Goal: Communication & Community: Answer question/provide support

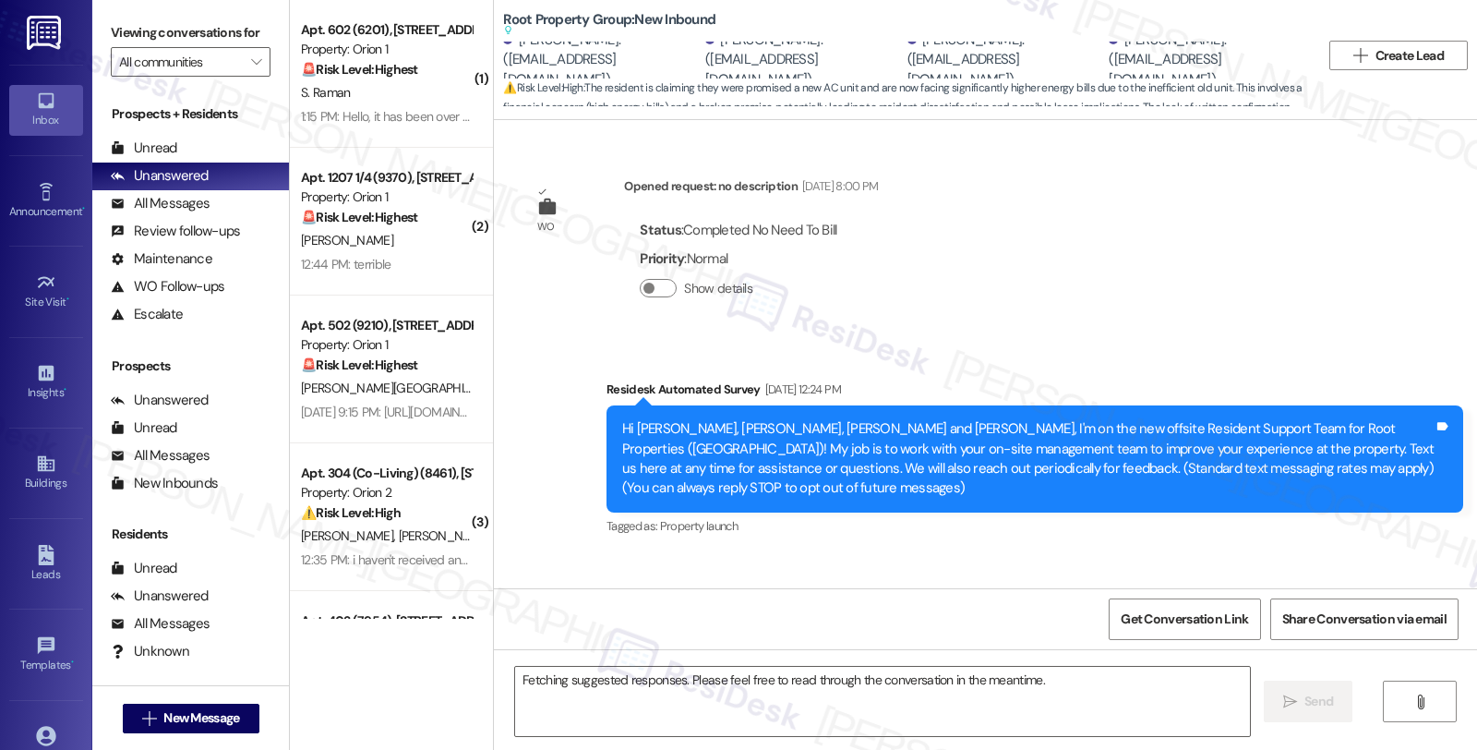
scroll to position [9048, 0]
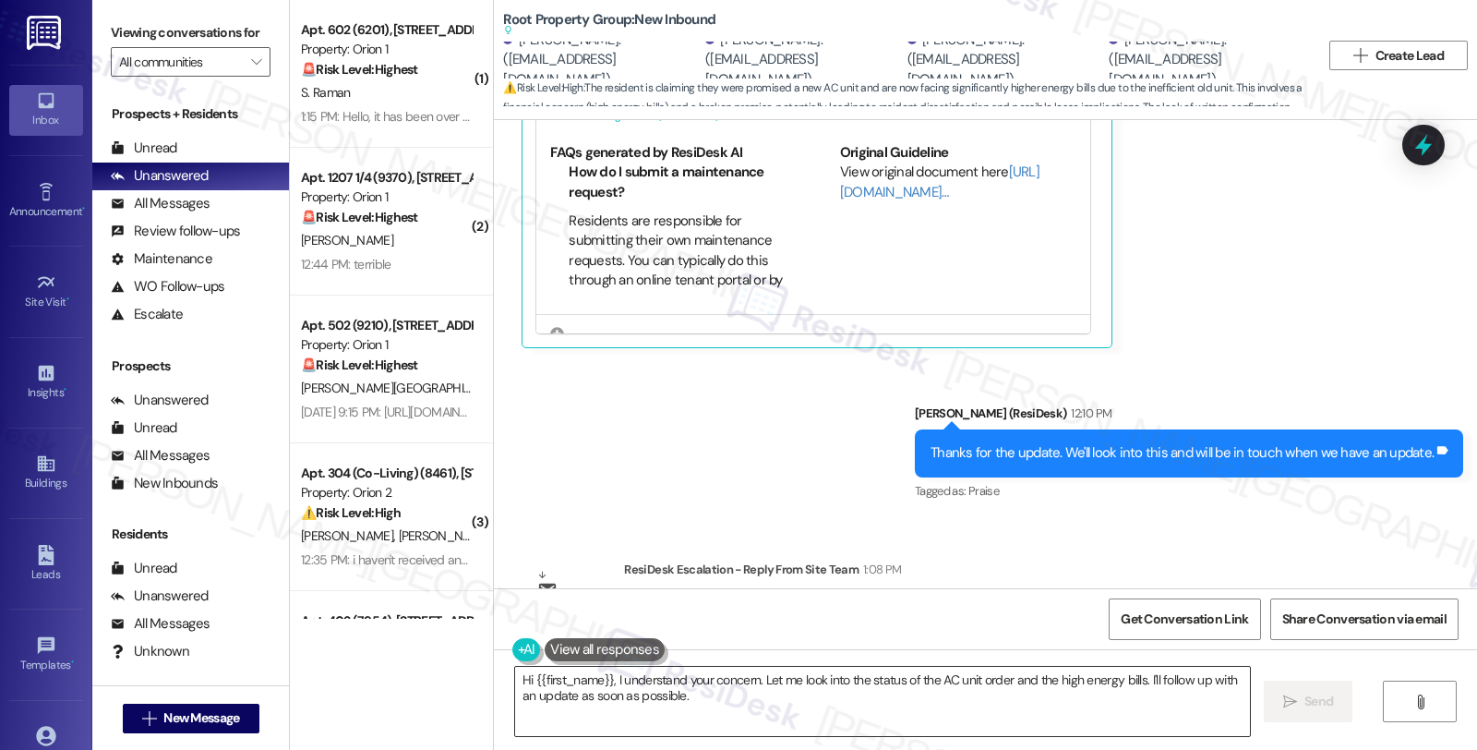
click at [743, 709] on textarea "Hi {{first_name}}, I understand your concern. Let me look into the status of th…" at bounding box center [882, 701] width 735 height 69
drag, startPoint x: 960, startPoint y: 306, endPoint x: 1094, endPoint y: 309, distance: 133.9
click at [1094, 403] on div "[PERSON_NAME] (ResiDesk) 12:10 PM" at bounding box center [1189, 416] width 548 height 26
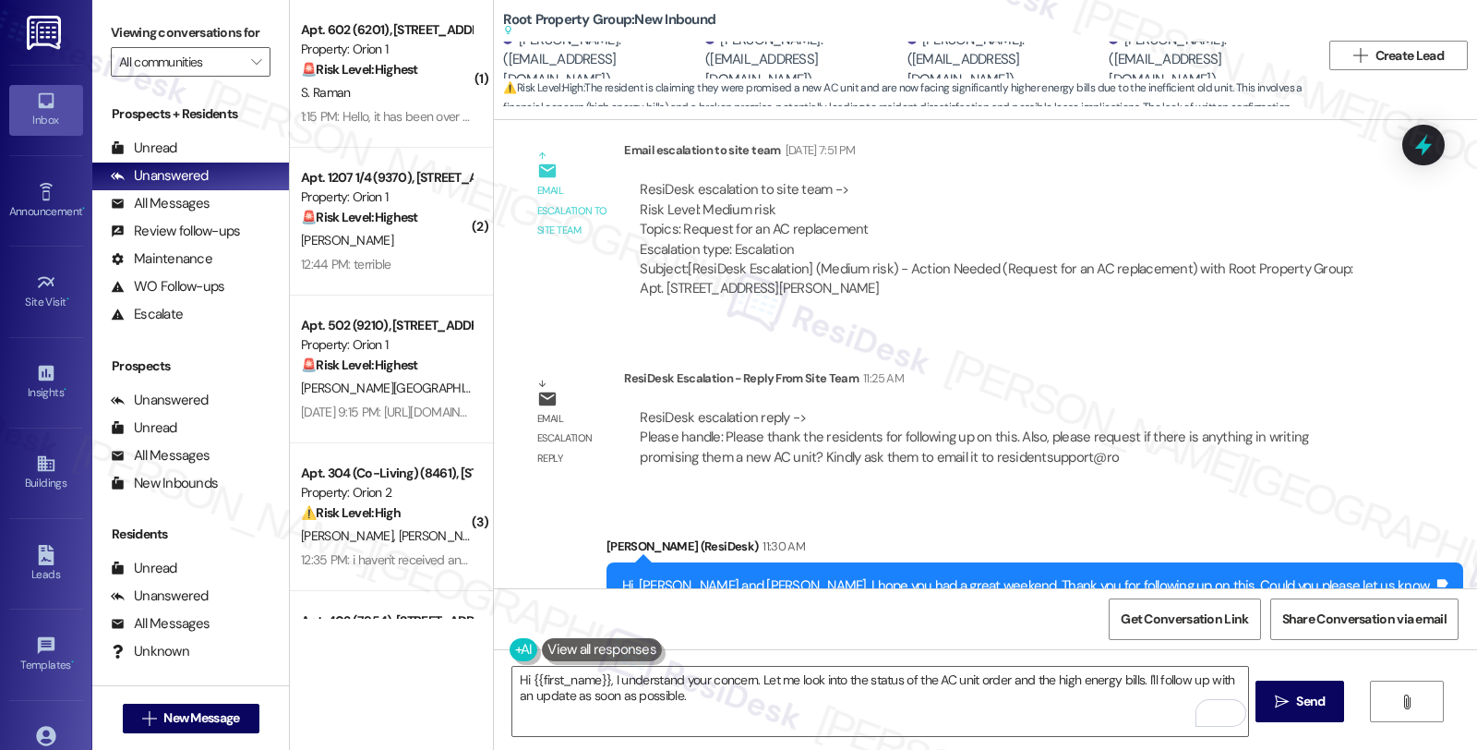
scroll to position [8022, 0]
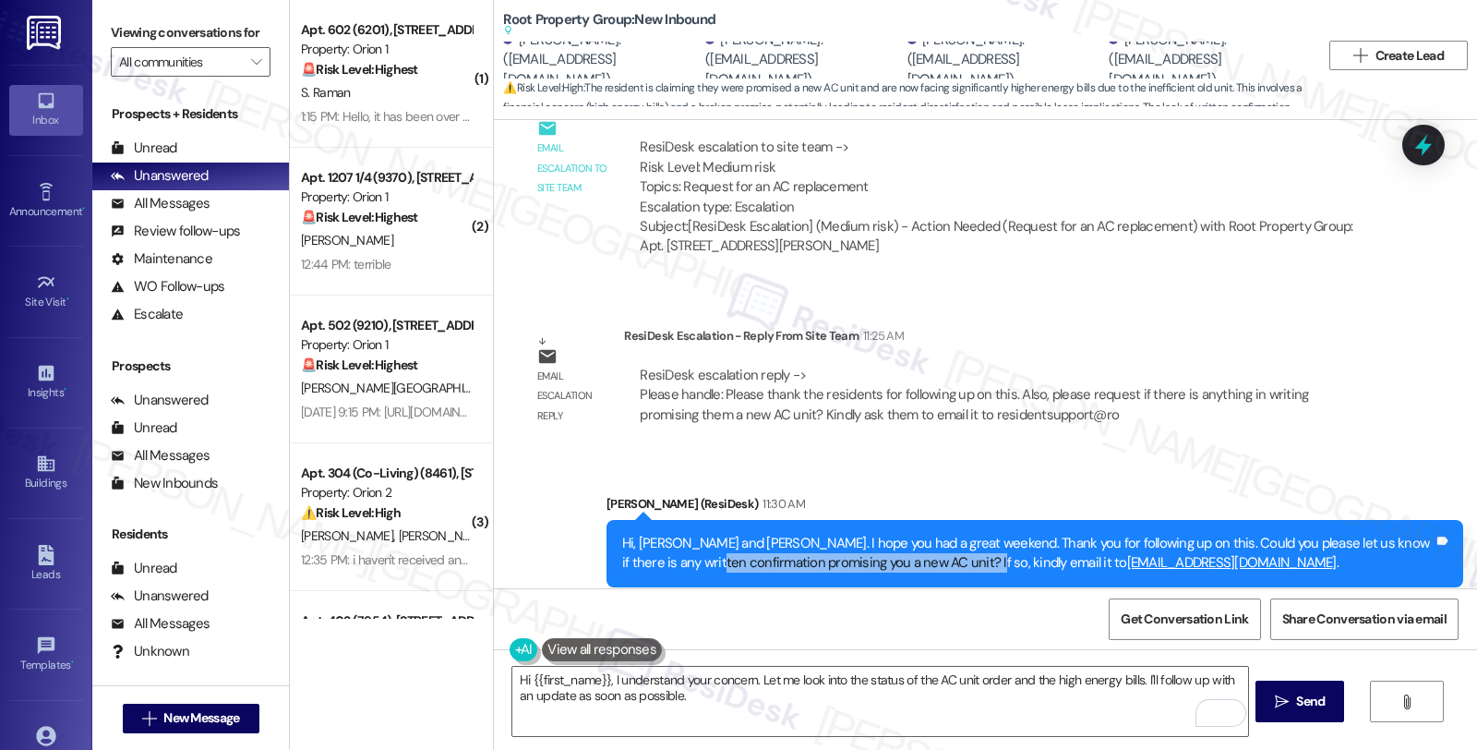
drag, startPoint x: 672, startPoint y: 476, endPoint x: 942, endPoint y: 487, distance: 269.8
click at [942, 534] on div "Hi, [PERSON_NAME] and [PERSON_NAME]. I hope you had a great weekend. Thank you …" at bounding box center [1027, 554] width 811 height 40
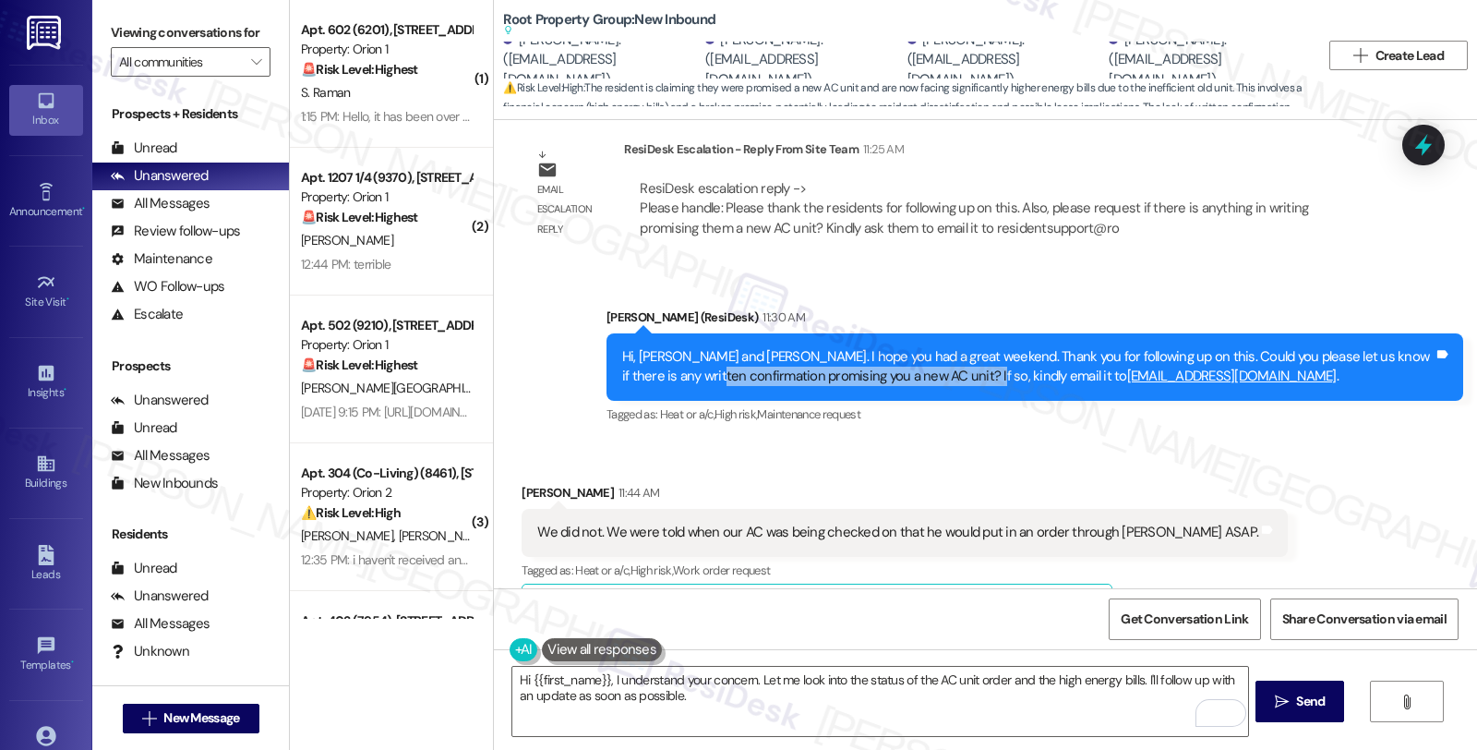
scroll to position [8227, 0]
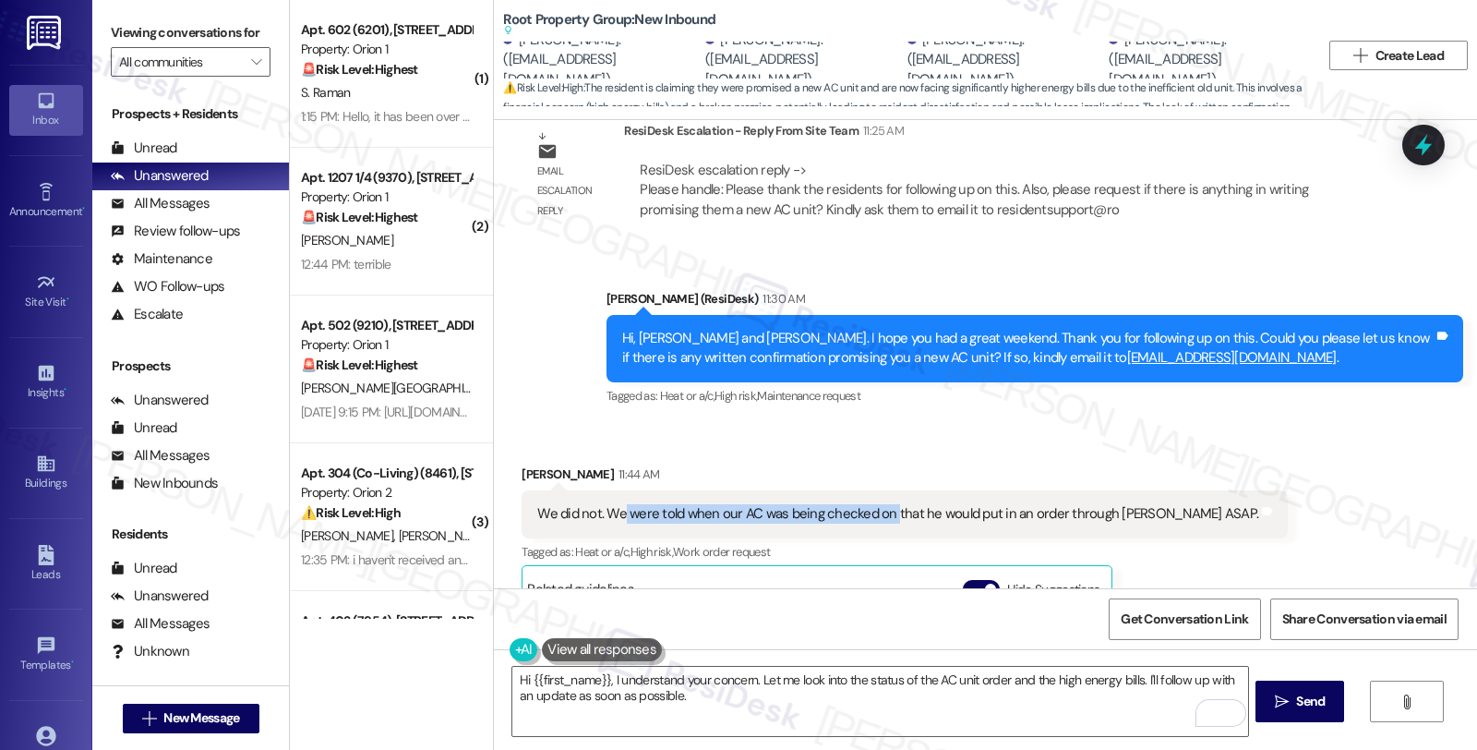
drag, startPoint x: 607, startPoint y: 435, endPoint x: 879, endPoint y: 438, distance: 271.4
click at [879, 504] on div "We did not. We were told when our AC was being checked on that he would put in …" at bounding box center [897, 513] width 721 height 19
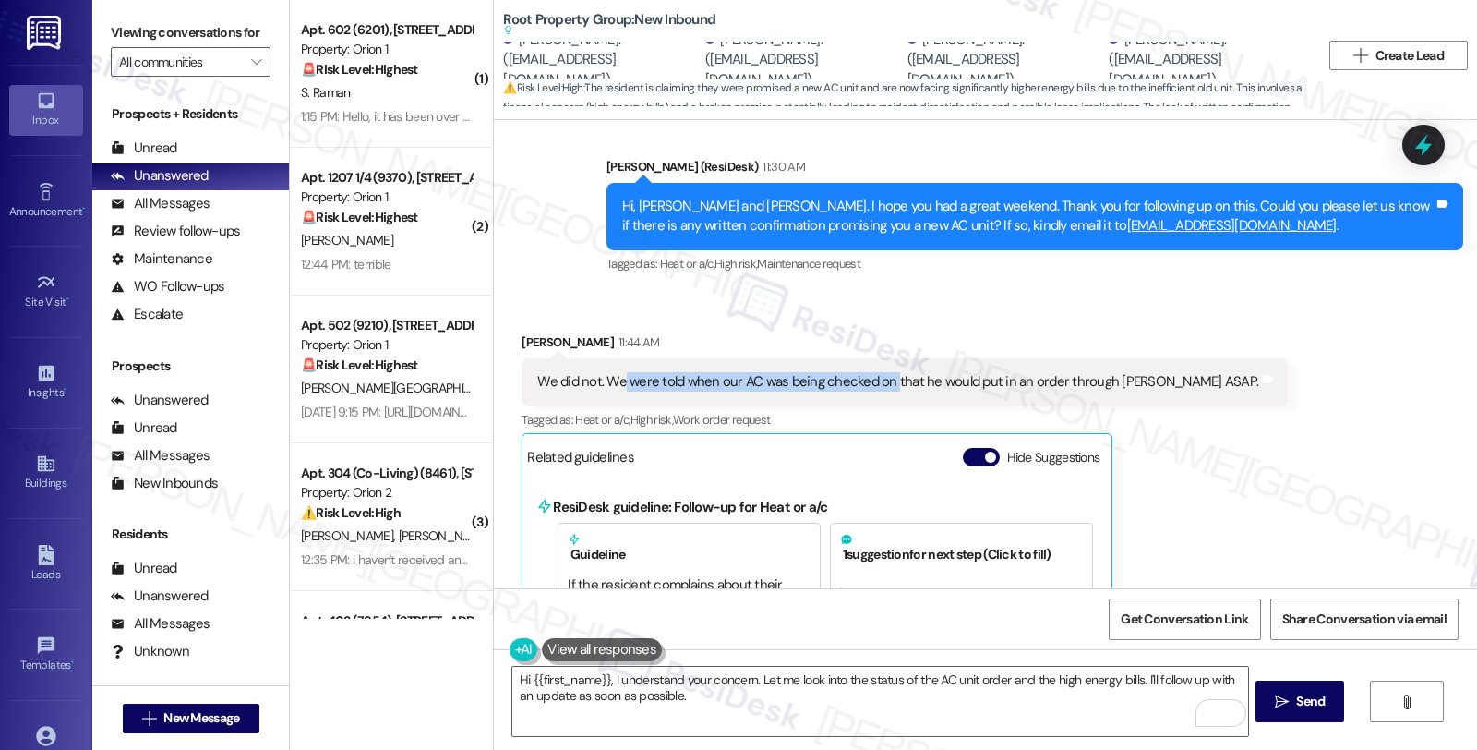
scroll to position [8329, 0]
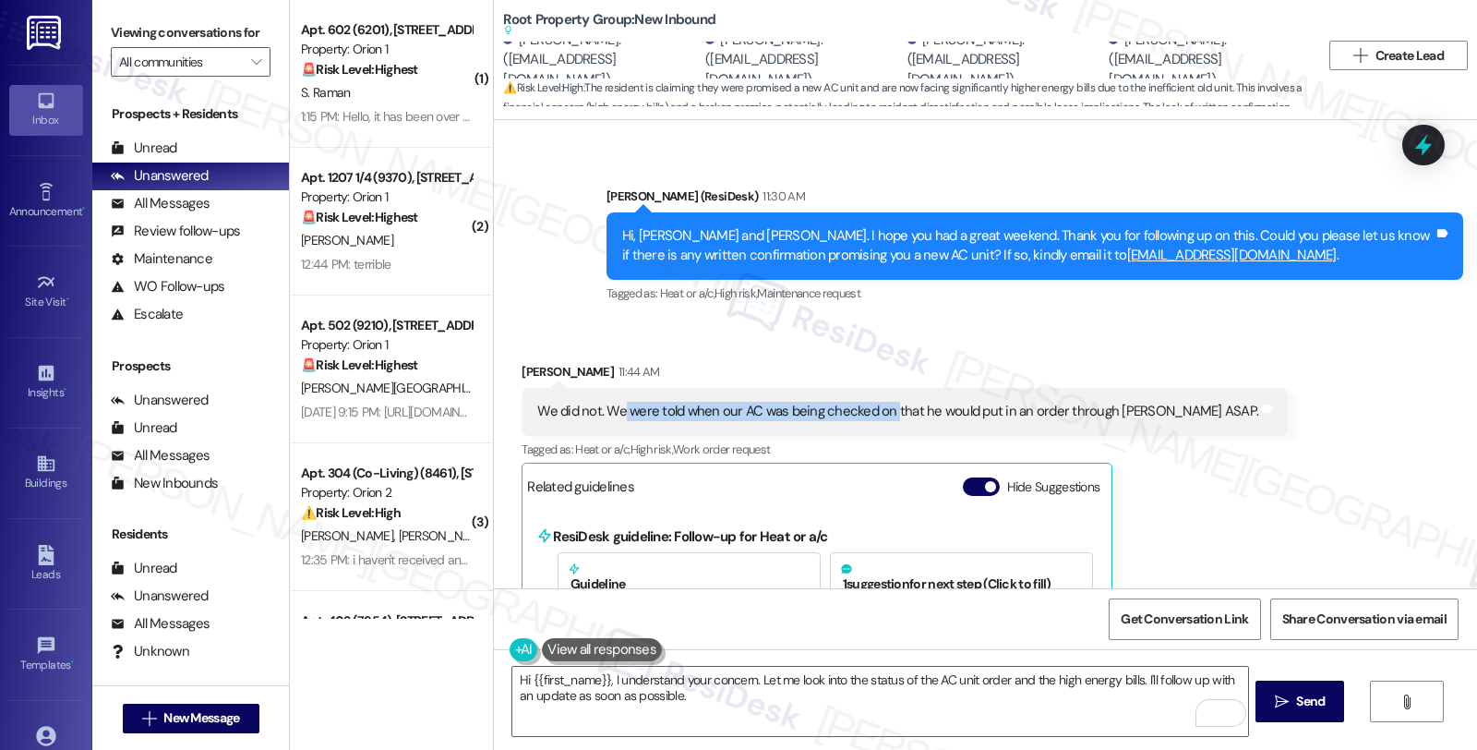
click at [1331, 388] on div "Received via SMS [PERSON_NAME] 11:44 AM We did not. We were told when our AC wa…" at bounding box center [985, 700] width 983 height 760
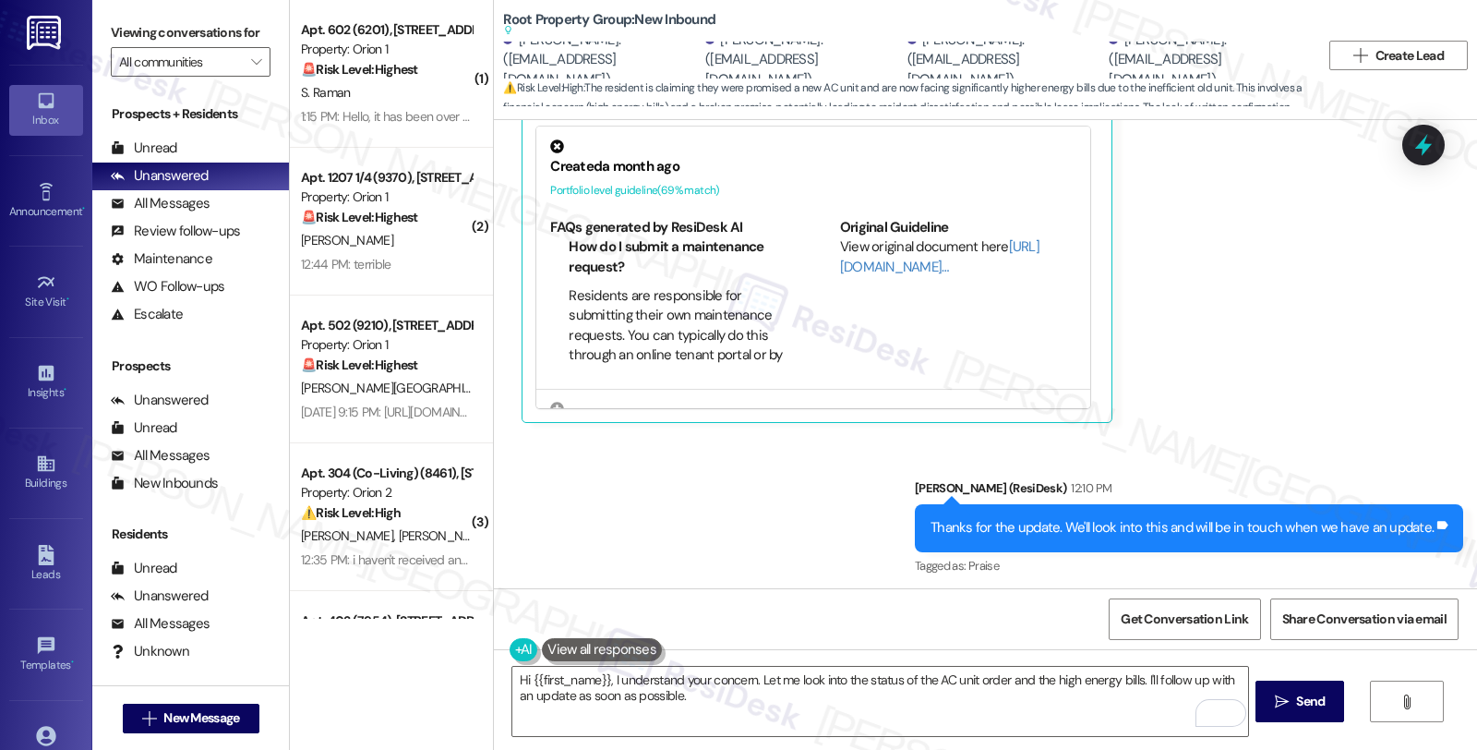
scroll to position [9048, 0]
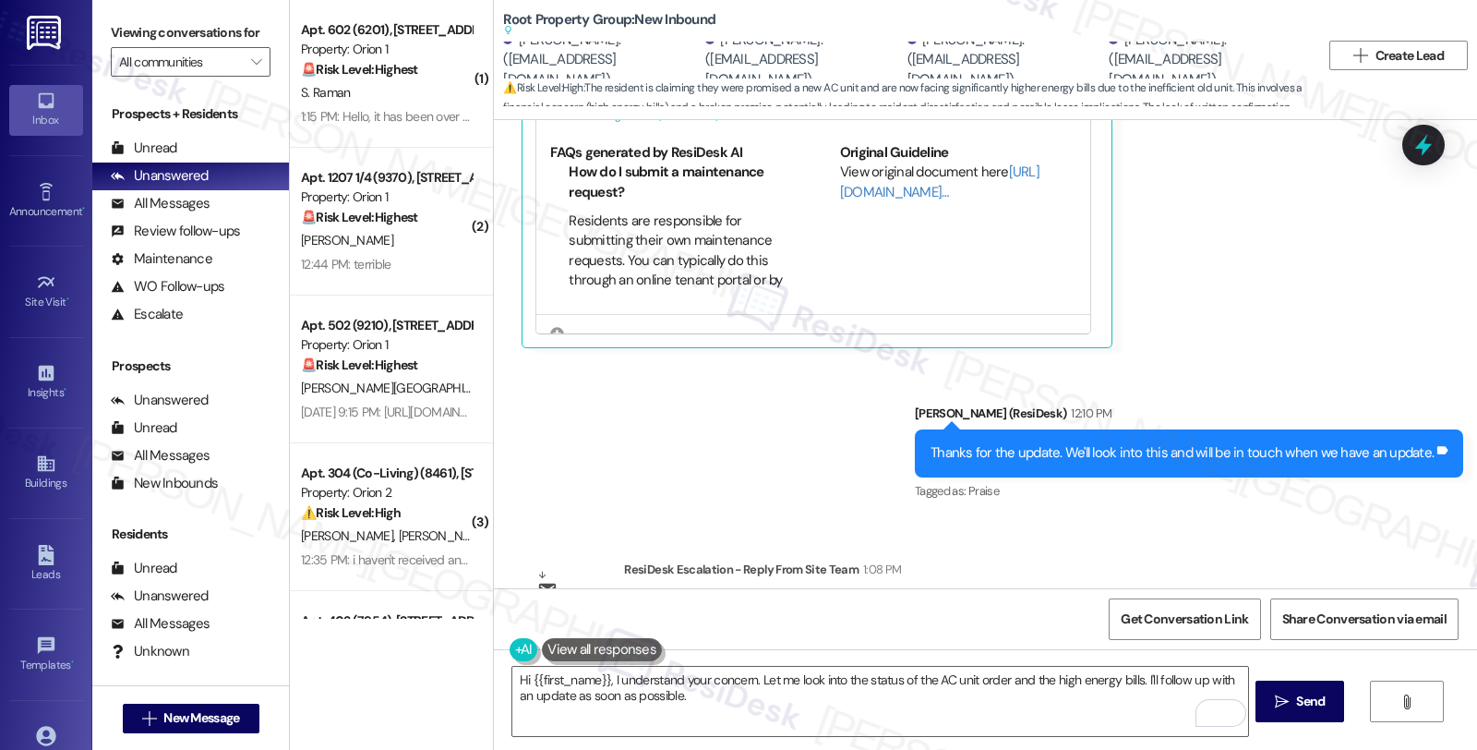
click at [1185, 559] on div "ResiDesk Escalation - Reply From Site Team 1:08 PM" at bounding box center [1001, 572] width 754 height 26
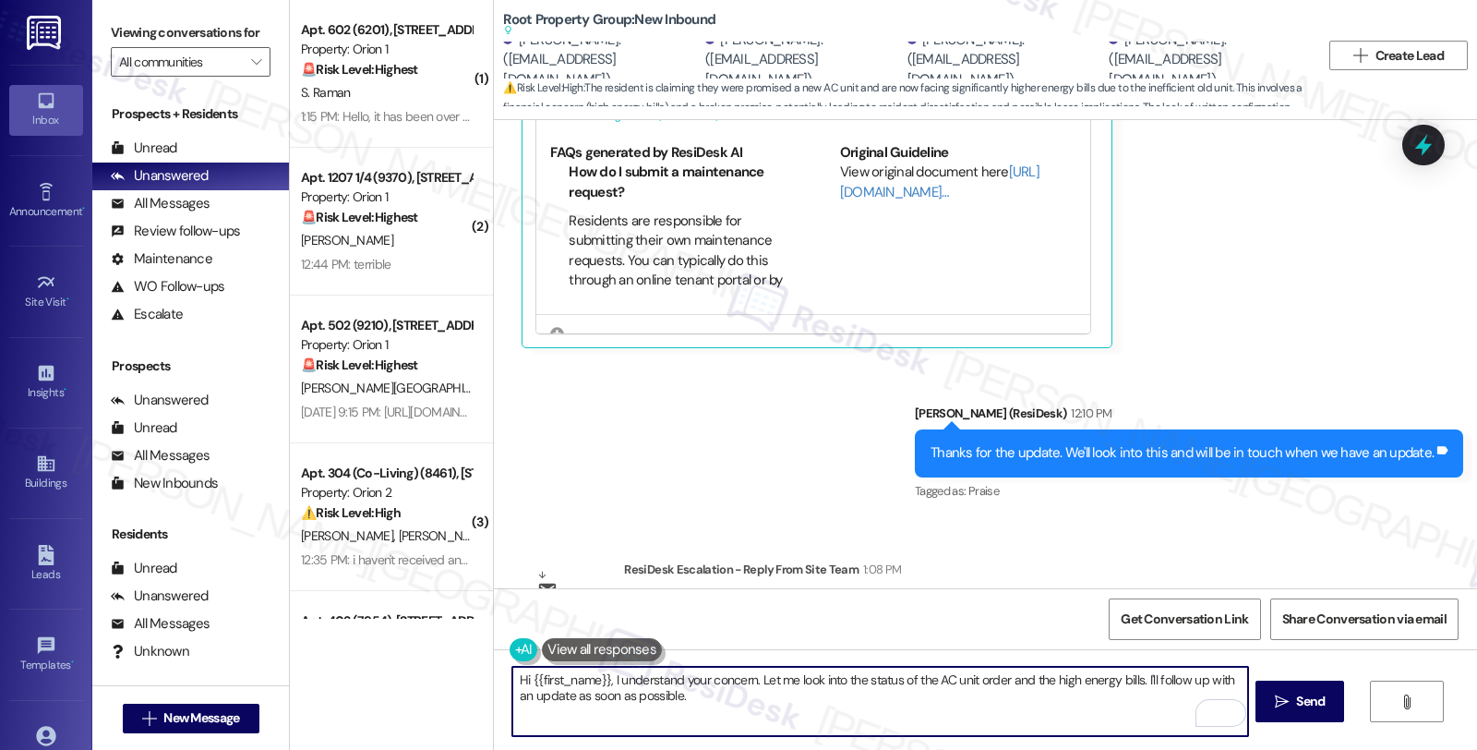
click at [776, 709] on textarea "Hi {{first_name}}, I understand your concern. Let me look into the status of th…" at bounding box center [879, 701] width 735 height 69
drag, startPoint x: 676, startPoint y: 694, endPoint x: 465, endPoint y: 666, distance: 212.4
click at [465, 666] on div "( 1 ) Apt. 602 (6201), [STREET_ADDRESS] Property: Orion 1 🚨 Risk Level: Highest…" at bounding box center [883, 375] width 1187 height 750
paste textarea "Kindly let the tenants know that it is confirmed that a new AC will be installe…"
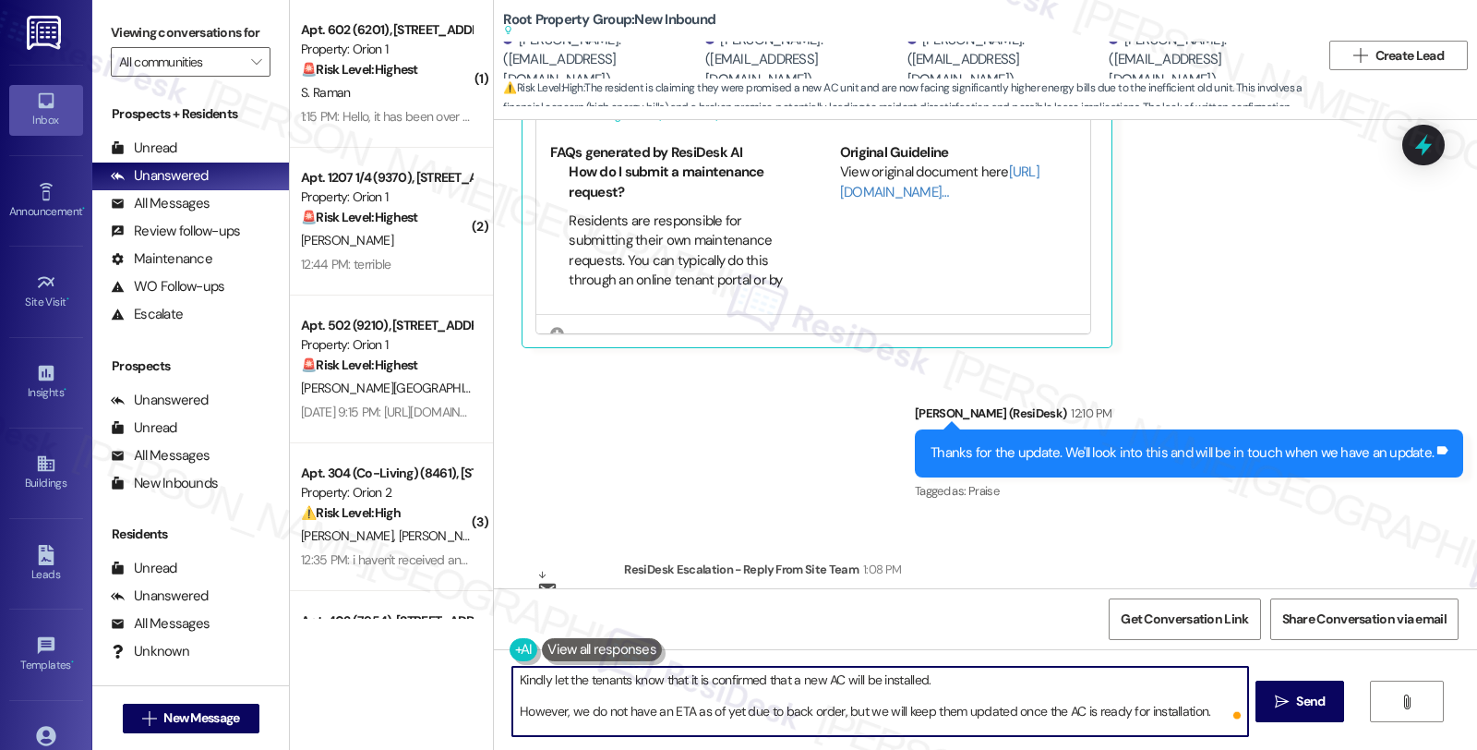
click at [640, 678] on textarea "Kindly let the tenants know that it is confirmed that a new AC will be installe…" at bounding box center [879, 701] width 735 height 69
click at [718, 678] on textarea "I'd just like to give you a quick update that it is confirmed that a new AC wil…" at bounding box center [879, 701] width 735 height 69
click at [703, 672] on textarea "I'd just like to give you a quick update it is confirmed that a new AC will be …" at bounding box center [879, 701] width 735 height 69
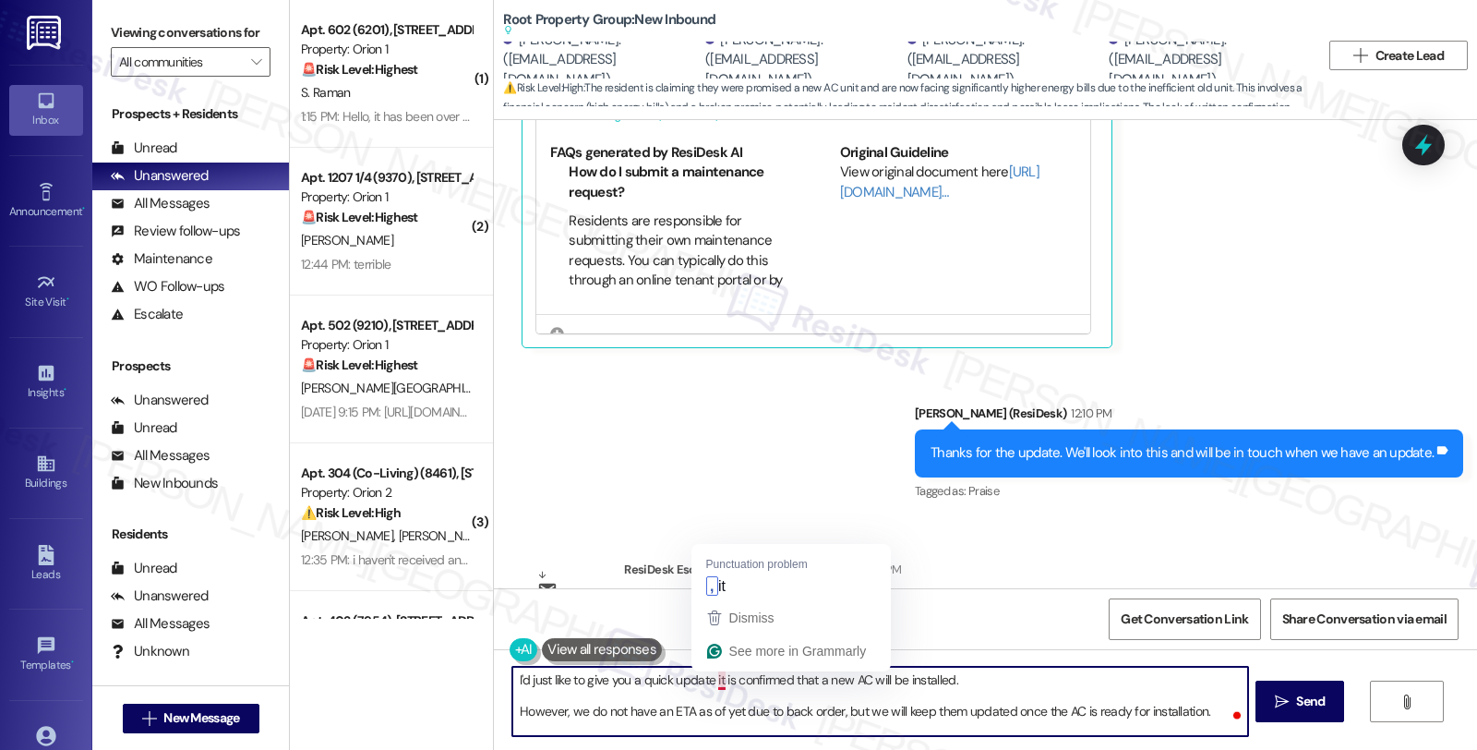
click at [706, 687] on textarea "I'd just like to give you a quick update it is confirmed that a new AC will be …" at bounding box center [879, 701] width 735 height 69
click at [725, 580] on div "Email escalation reply ResiDesk Escalation - Reply From Site Team 1:08 PM ResiD…" at bounding box center [950, 616] width 884 height 140
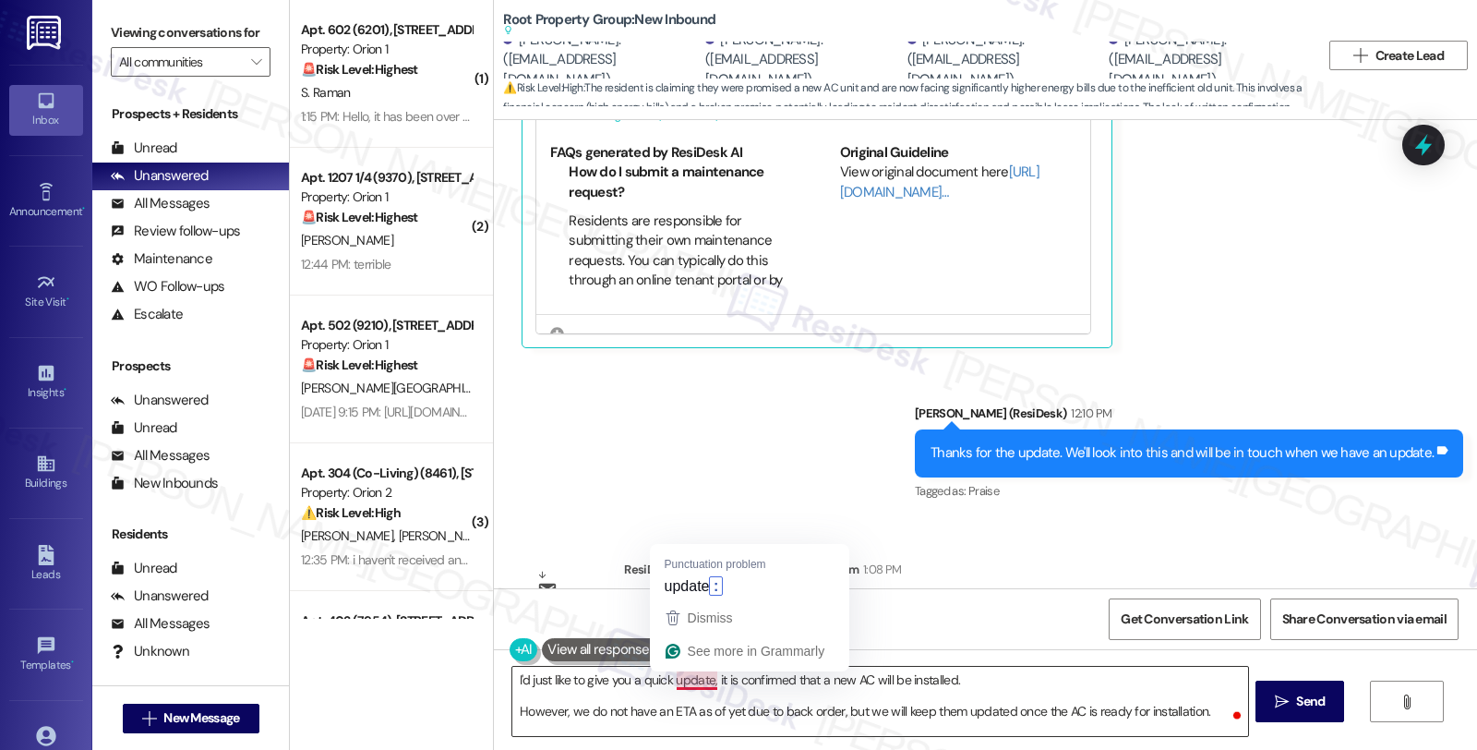
click at [686, 677] on textarea "I'd just like to give you a quick update, it is confirmed that a new AC will be…" at bounding box center [879, 701] width 735 height 69
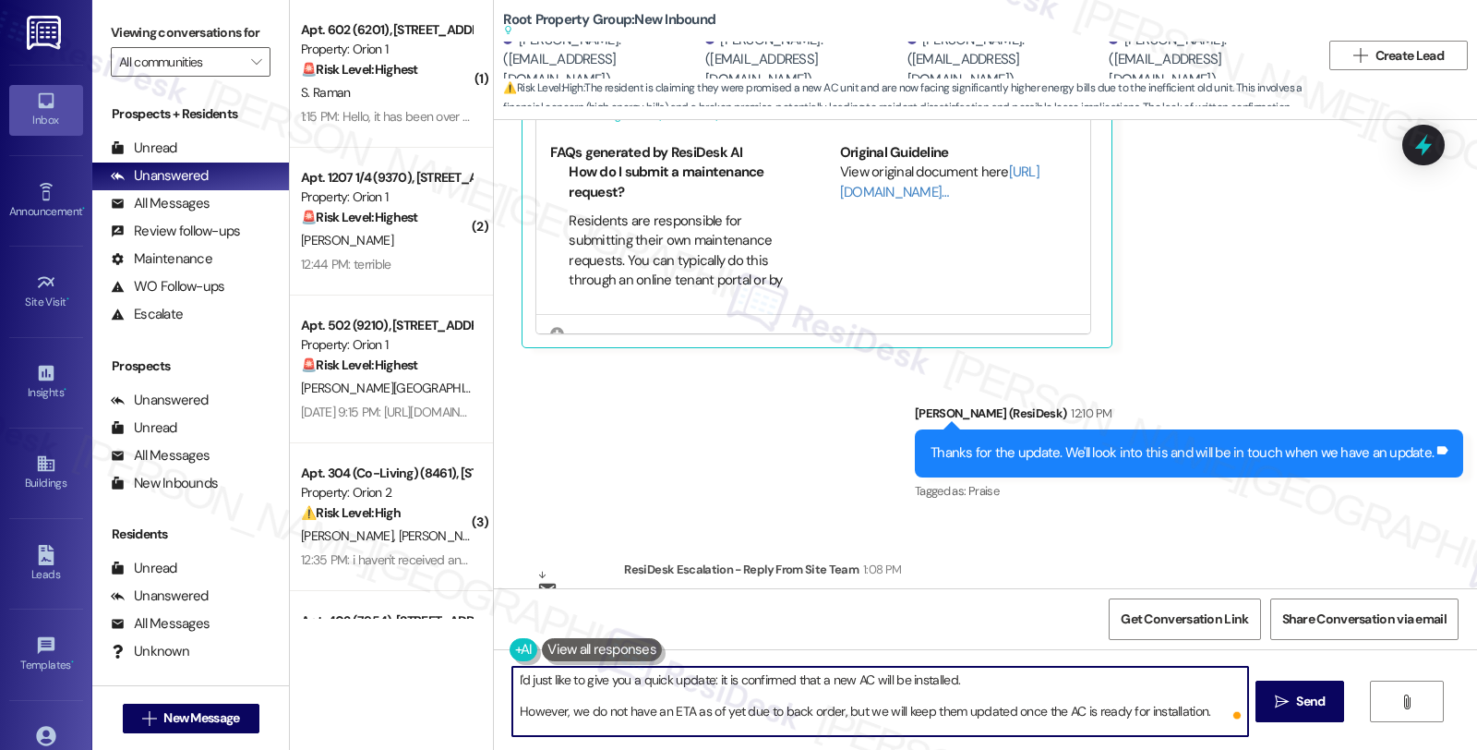
click at [807, 675] on textarea "I'd just like to give you a quick update: it is confirmed that a new AC will be…" at bounding box center [879, 701] width 735 height 69
click at [929, 705] on textarea "I'd just like to give you a quick update: it is confirmed that a new AC will be…" at bounding box center [879, 701] width 735 height 69
click at [926, 707] on textarea "I'd just like to give you a quick update: it is confirmed that a new AC will be…" at bounding box center [879, 701] width 735 height 69
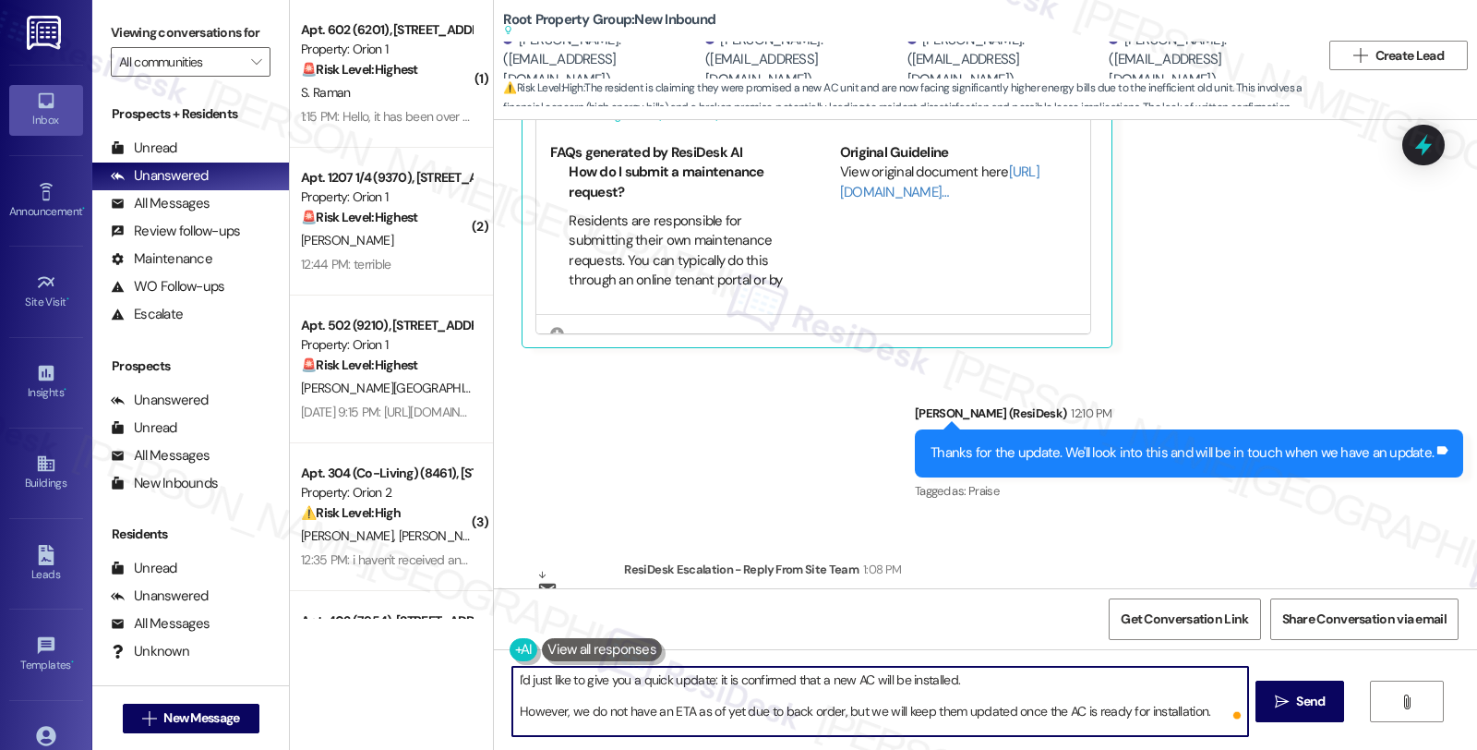
click at [947, 714] on textarea "I'd just like to give you a quick update: it is confirmed that a new AC will be…" at bounding box center [879, 701] width 735 height 69
click at [1110, 707] on textarea "I'd just like to give you a quick update: it is confirmed that a new AC will be…" at bounding box center [879, 701] width 735 height 69
click at [512, 705] on textarea "I'd just like to give you a quick update: it is confirmed that a new AC will be…" at bounding box center [879, 701] width 735 height 69
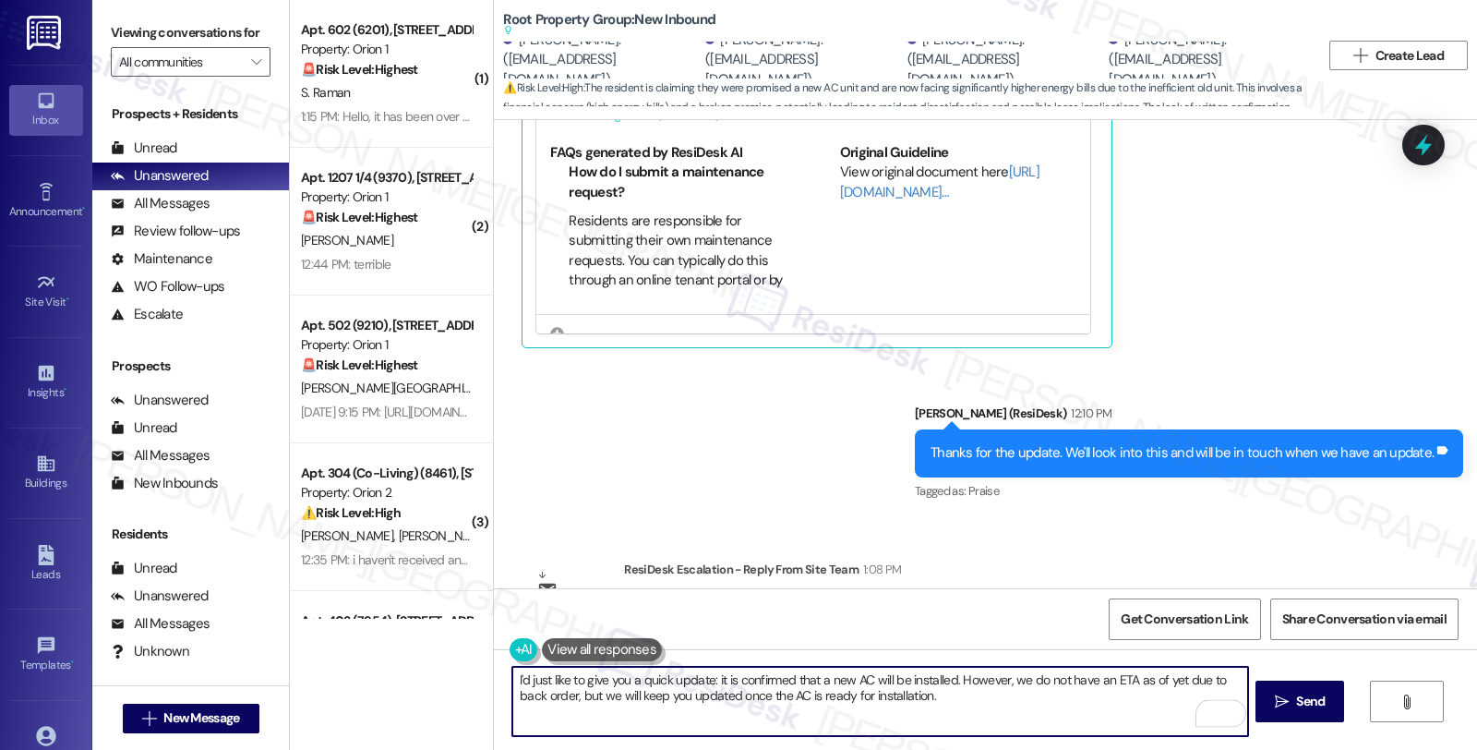
click at [939, 695] on textarea "I'd just like to give you a quick update: it is confirmed that a new AC will be…" at bounding box center [879, 701] width 735 height 69
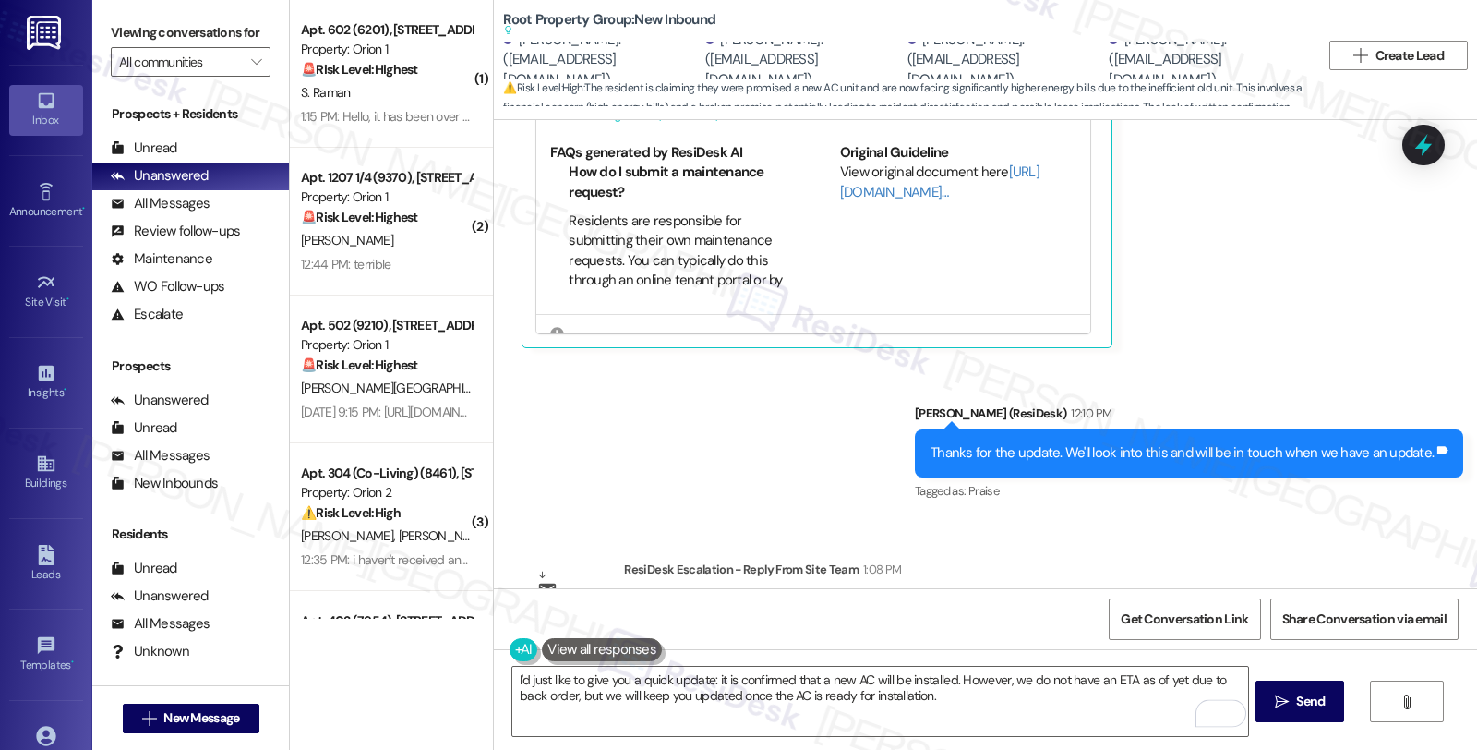
click at [1037, 546] on div "Email escalation reply ResiDesk Escalation - Reply From Site Team 1:08 PM ResiD…" at bounding box center [950, 616] width 884 height 140
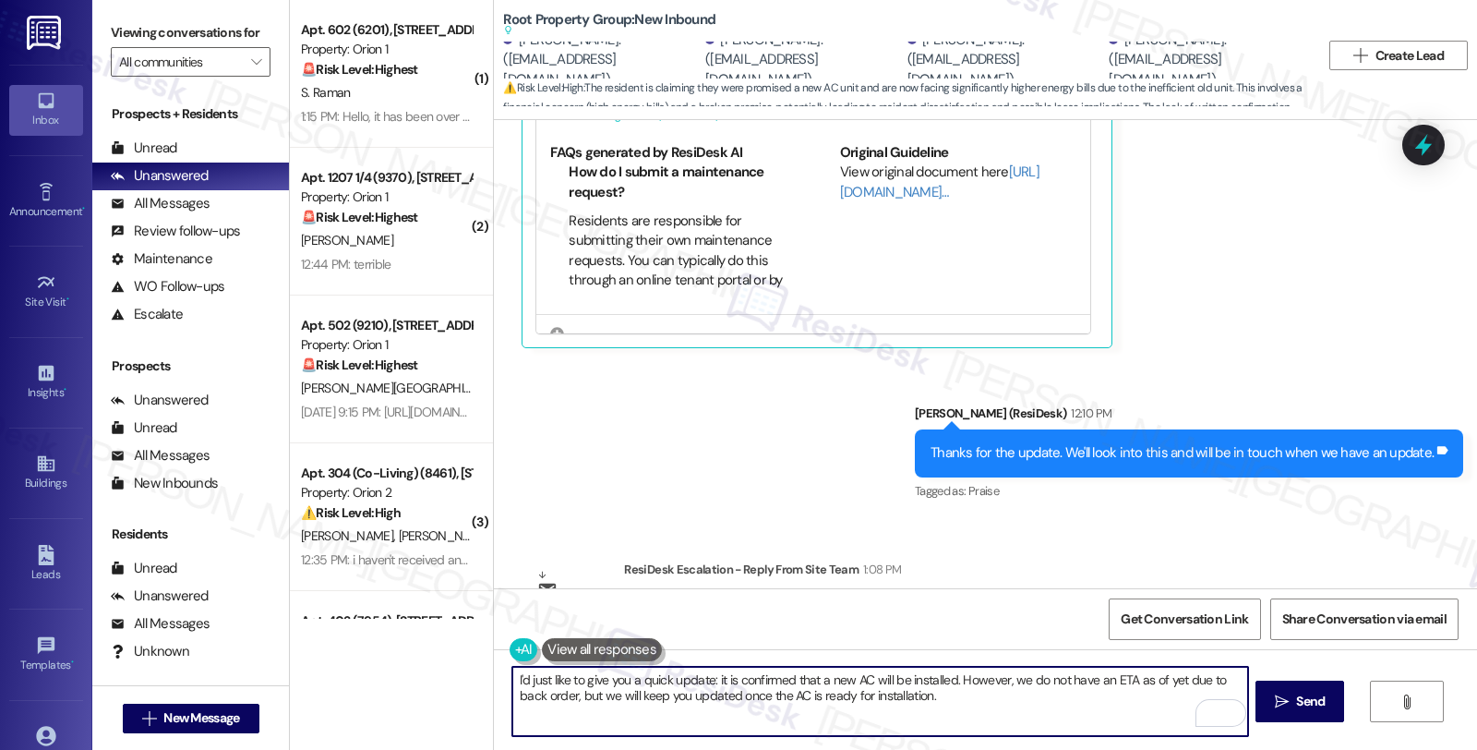
click at [912, 693] on textarea "I'd just like to give you a quick update: it is confirmed that a new AC will be…" at bounding box center [879, 701] width 735 height 69
click at [936, 697] on textarea "I'd just like to give you a quick update: it is confirmed that a new AC will be…" at bounding box center [879, 701] width 735 height 69
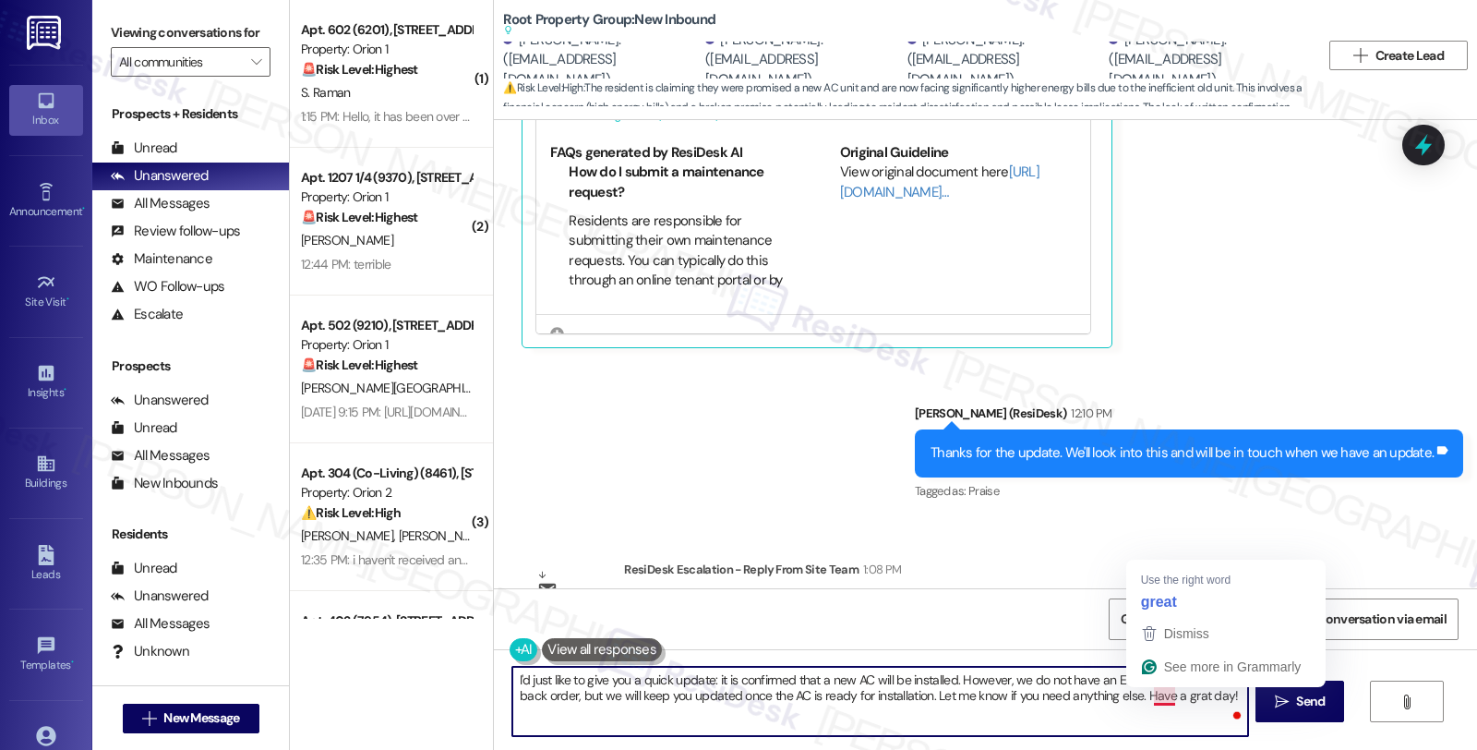
click at [1148, 694] on textarea "I'd just like to give you a quick update: it is confirmed that a new AC will be…" at bounding box center [879, 701] width 735 height 69
type textarea "I'd just like to give you a quick update: it is confirmed that a new AC will be…"
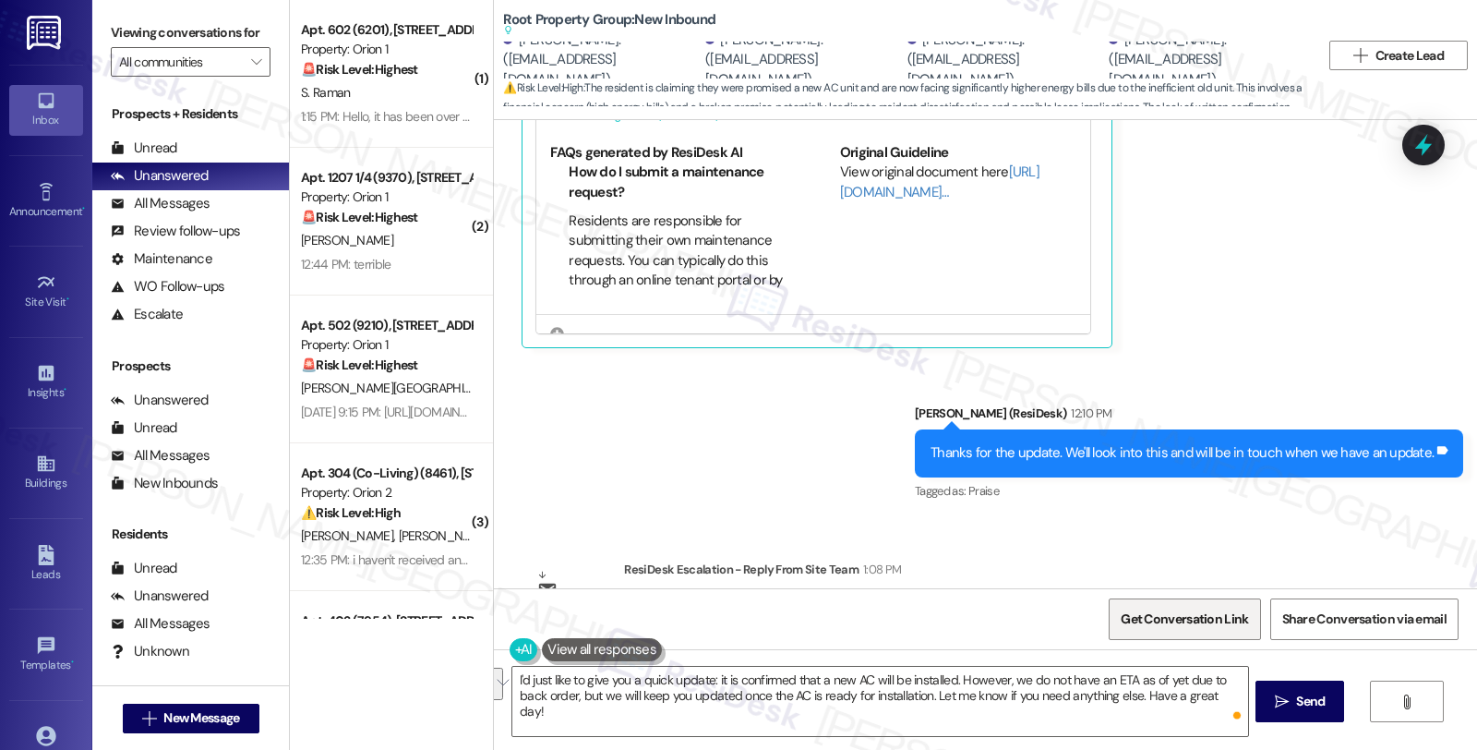
click at [1168, 607] on span "Get Conversation Link" at bounding box center [1184, 619] width 135 height 40
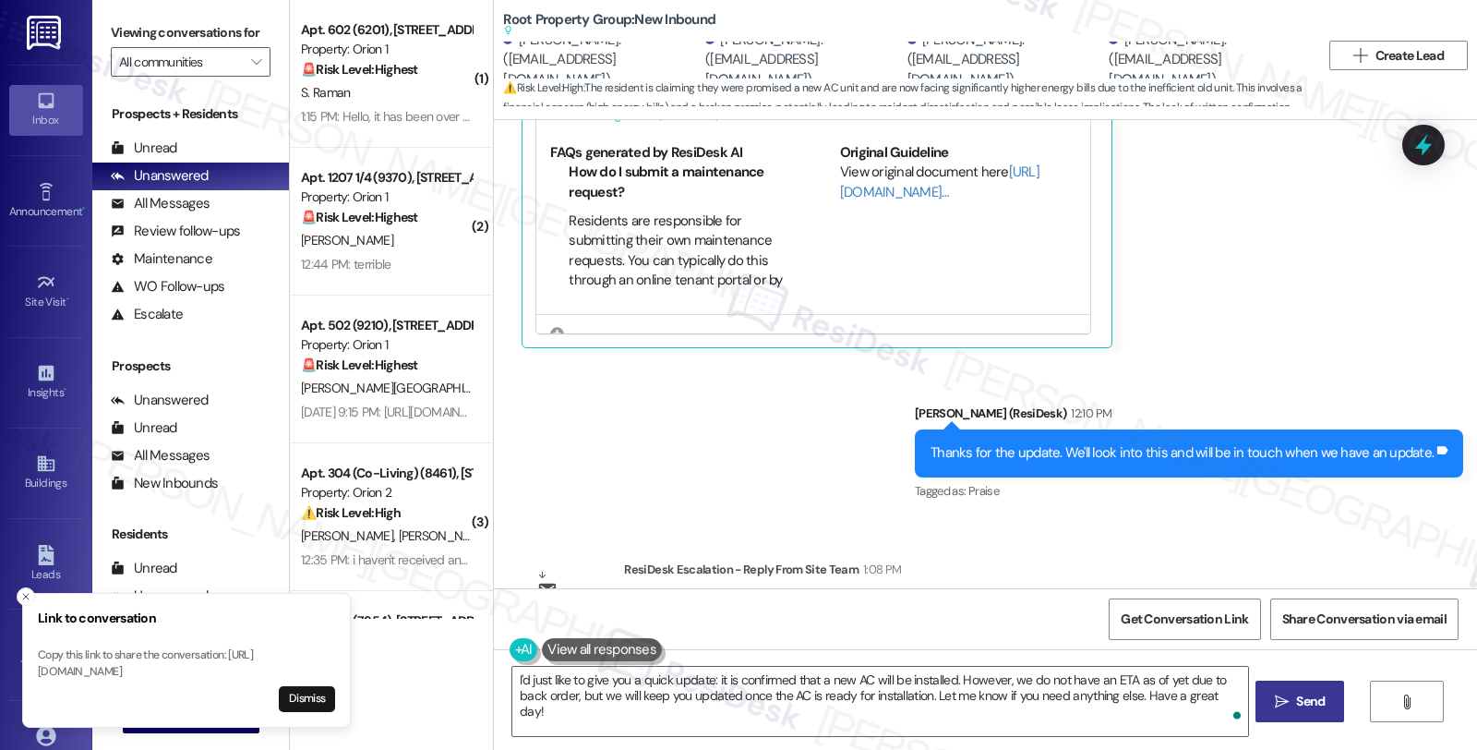
click at [1307, 700] on span "Send" at bounding box center [1310, 700] width 29 height 19
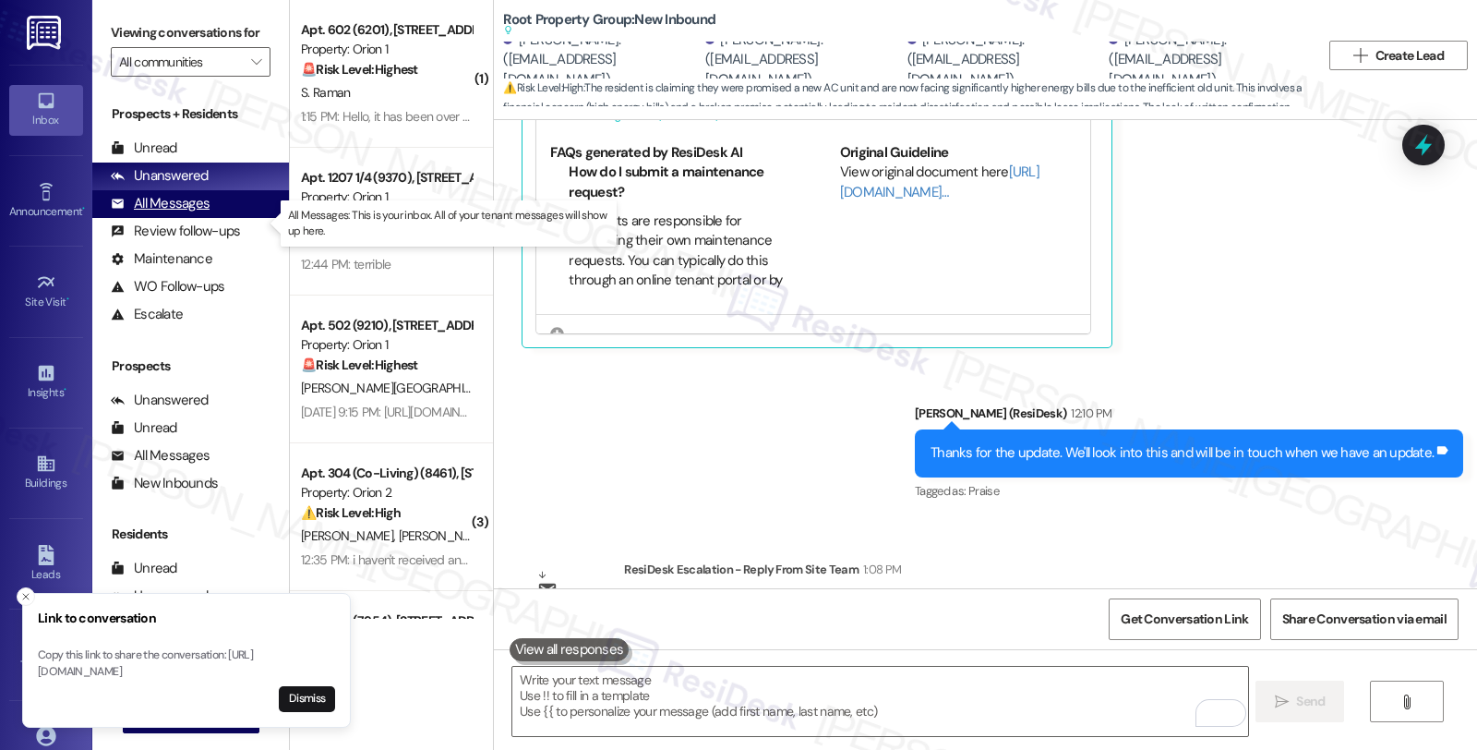
click at [163, 213] on div "All Messages" at bounding box center [160, 203] width 99 height 19
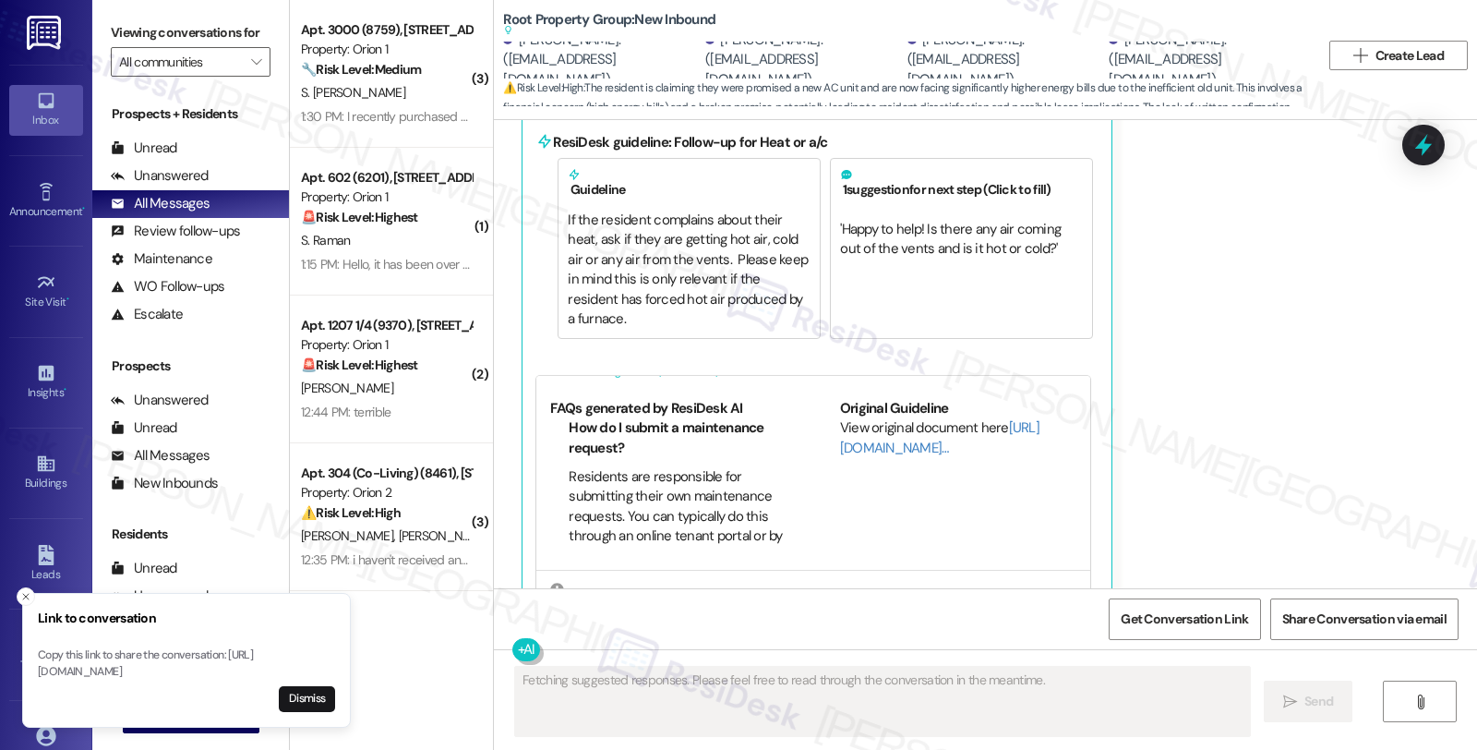
scroll to position [150, 0]
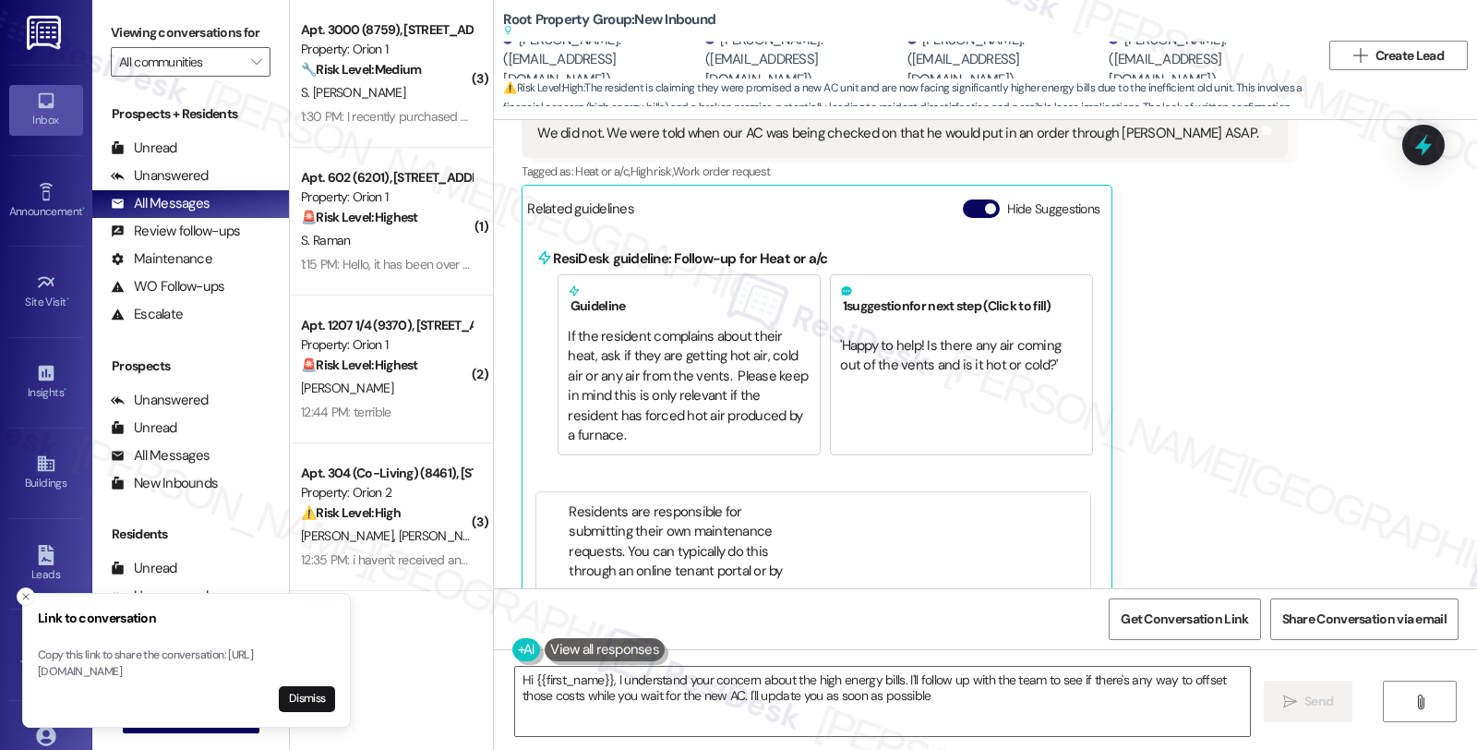
type textarea "Hi {{first_name}}, I understand your concern about the high energy bills. I'll …"
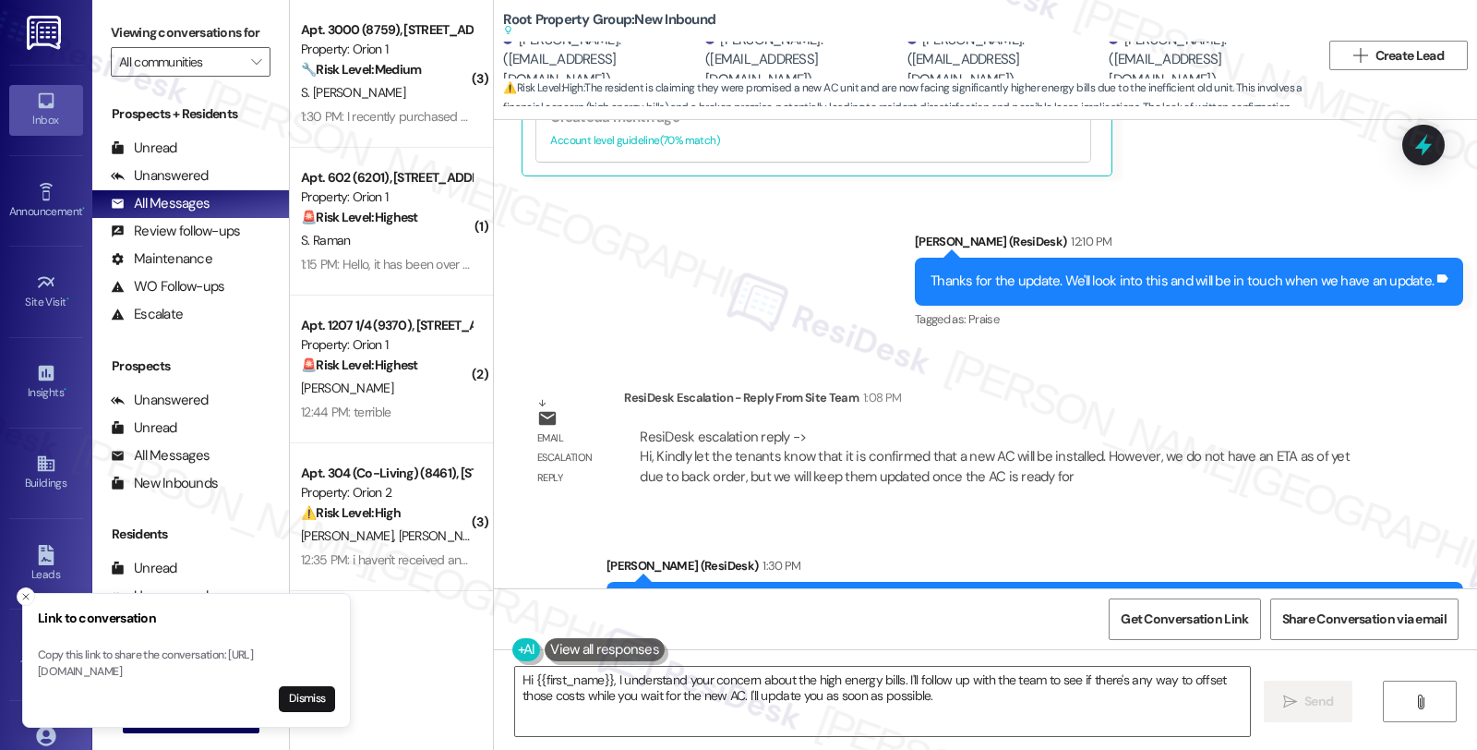
scroll to position [9223, 0]
